Goal: Find specific page/section: Find specific page/section

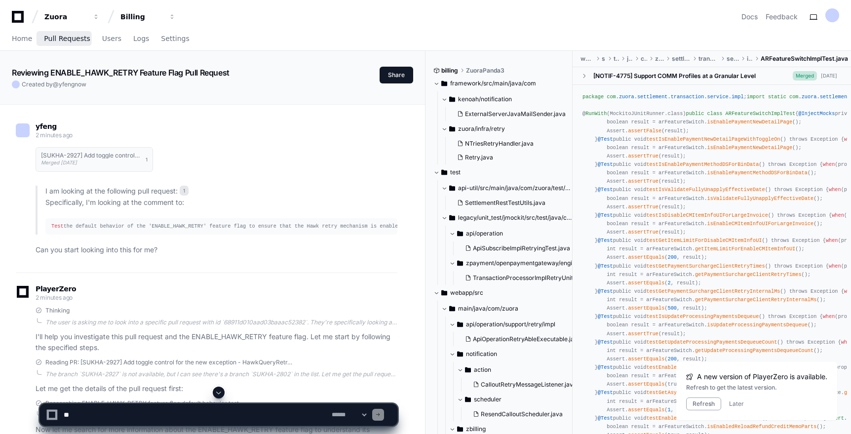
click at [60, 36] on span "Pull Requests" at bounding box center [67, 39] width 46 height 6
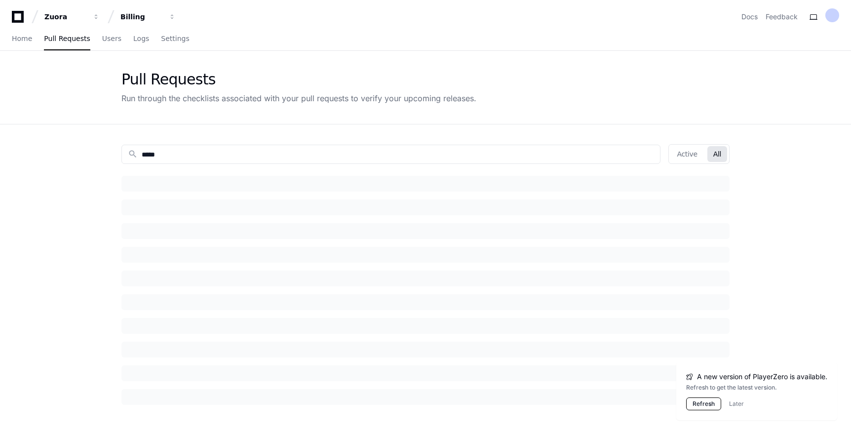
click at [711, 404] on button "Refresh" at bounding box center [703, 403] width 35 height 13
